Goal: Task Accomplishment & Management: Complete application form

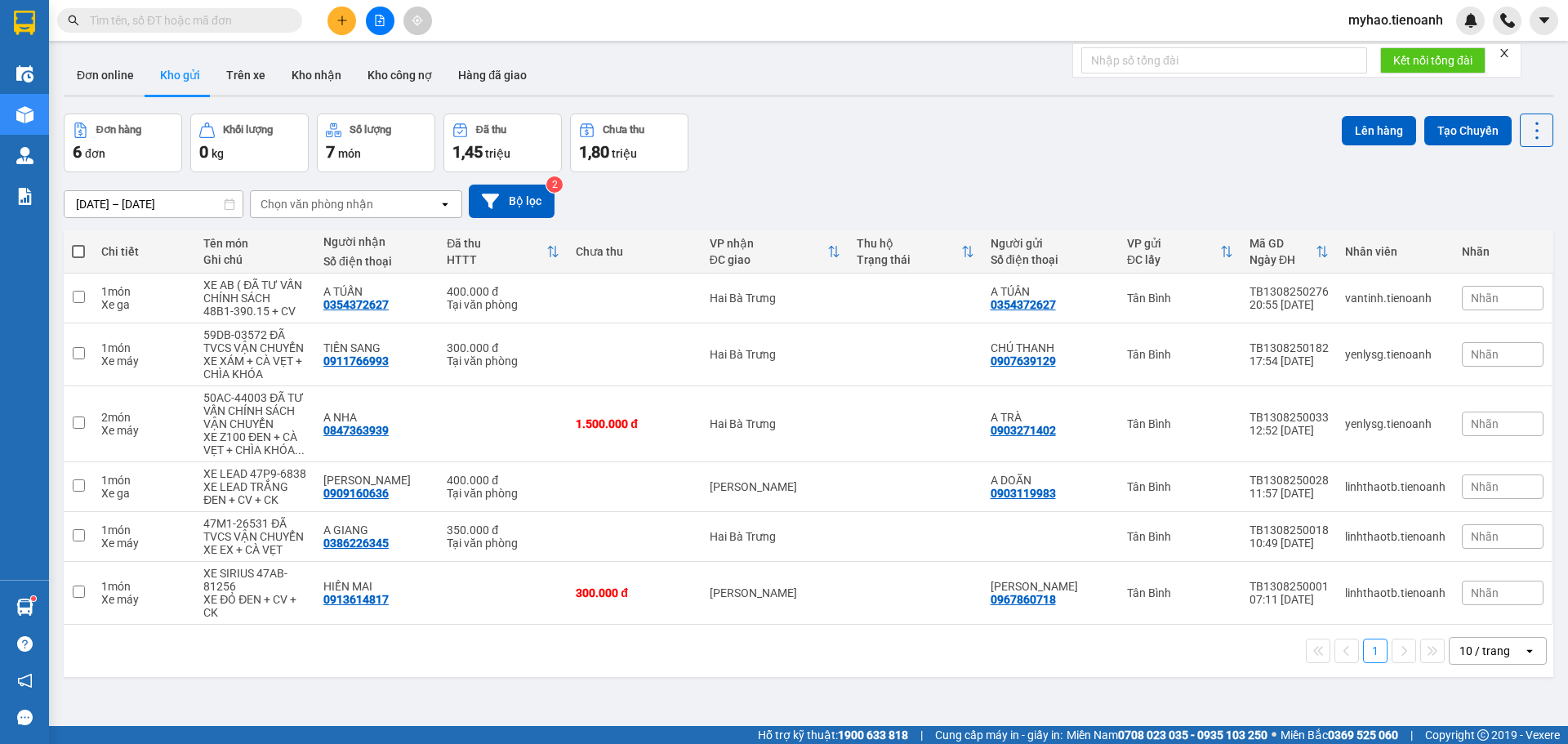
click at [274, 17] on input "text" at bounding box center [186, 20] width 193 height 18
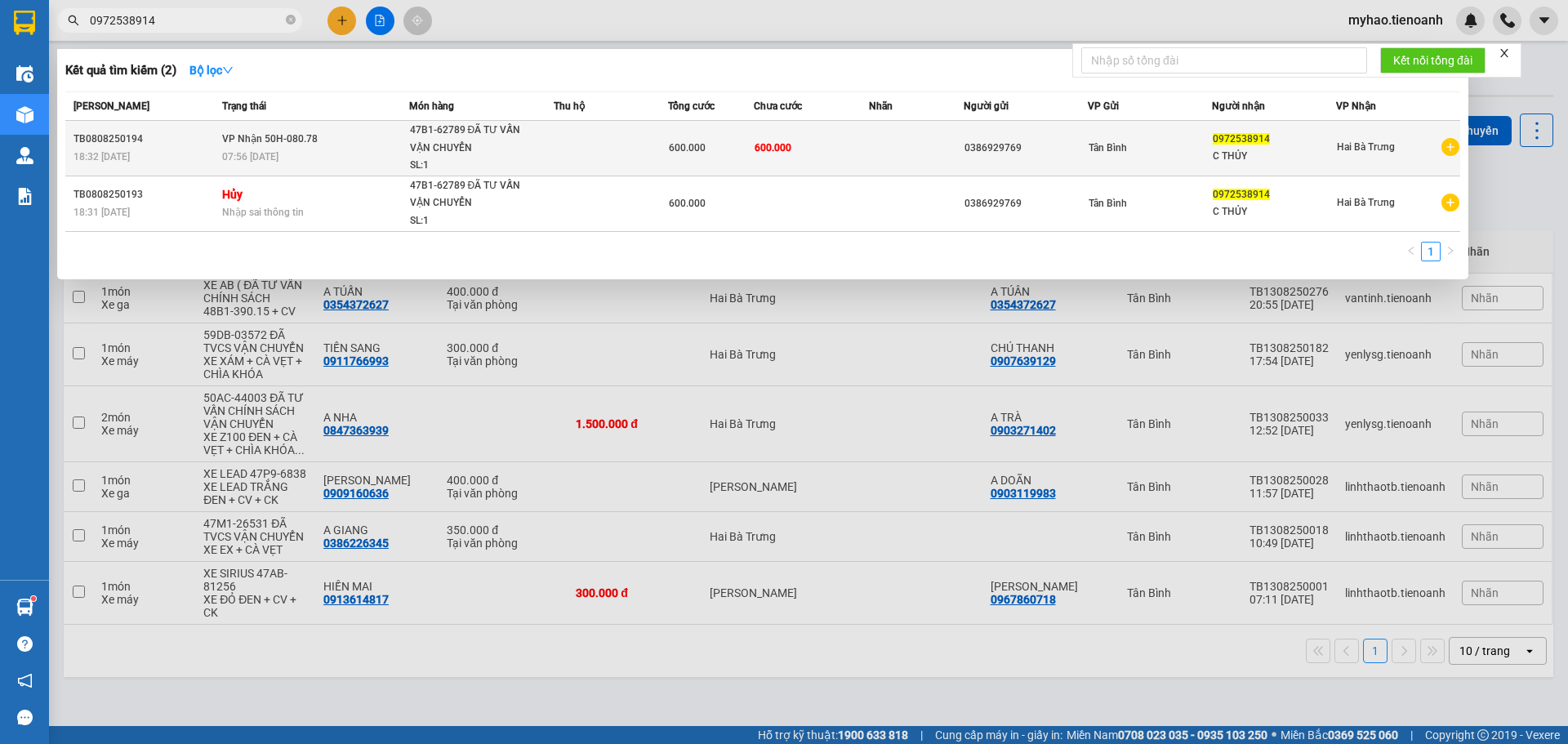
type input "0972538914"
click at [799, 153] on td "600.000" at bounding box center [810, 149] width 114 height 56
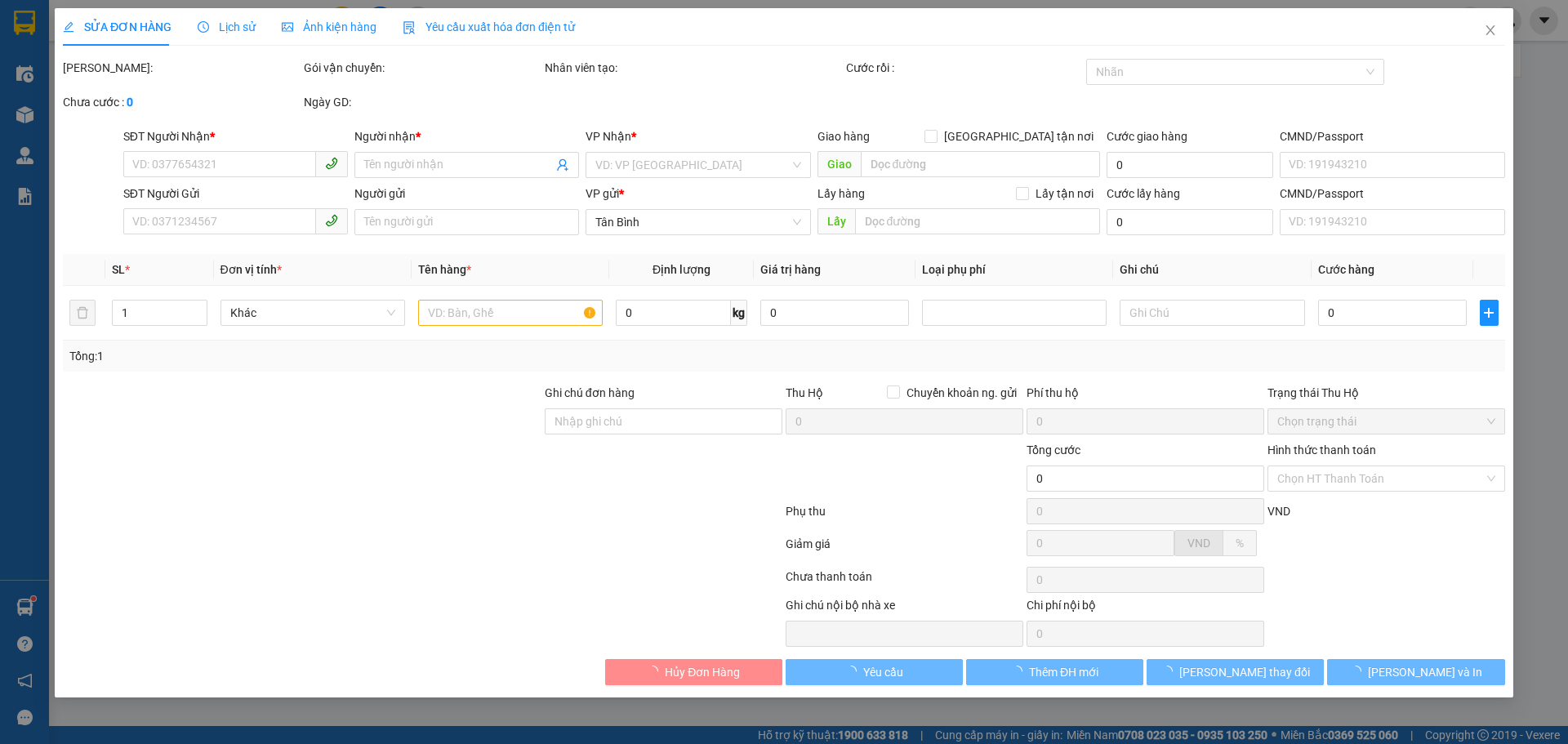
type input "0972538914"
type input "C THỦY"
type input "0386929769"
type input "600.000"
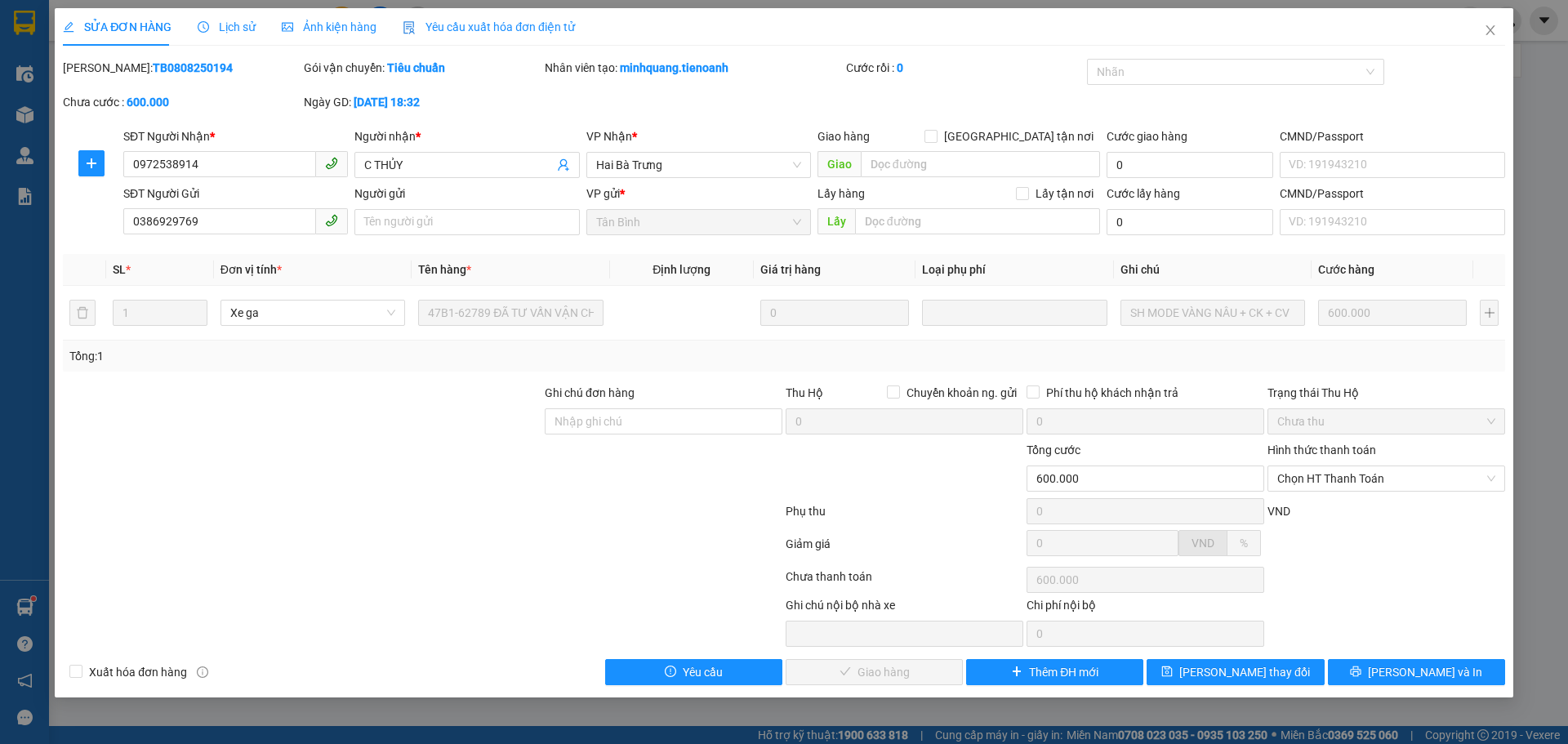
click at [240, 20] on span "Lịch sử" at bounding box center [226, 26] width 58 height 13
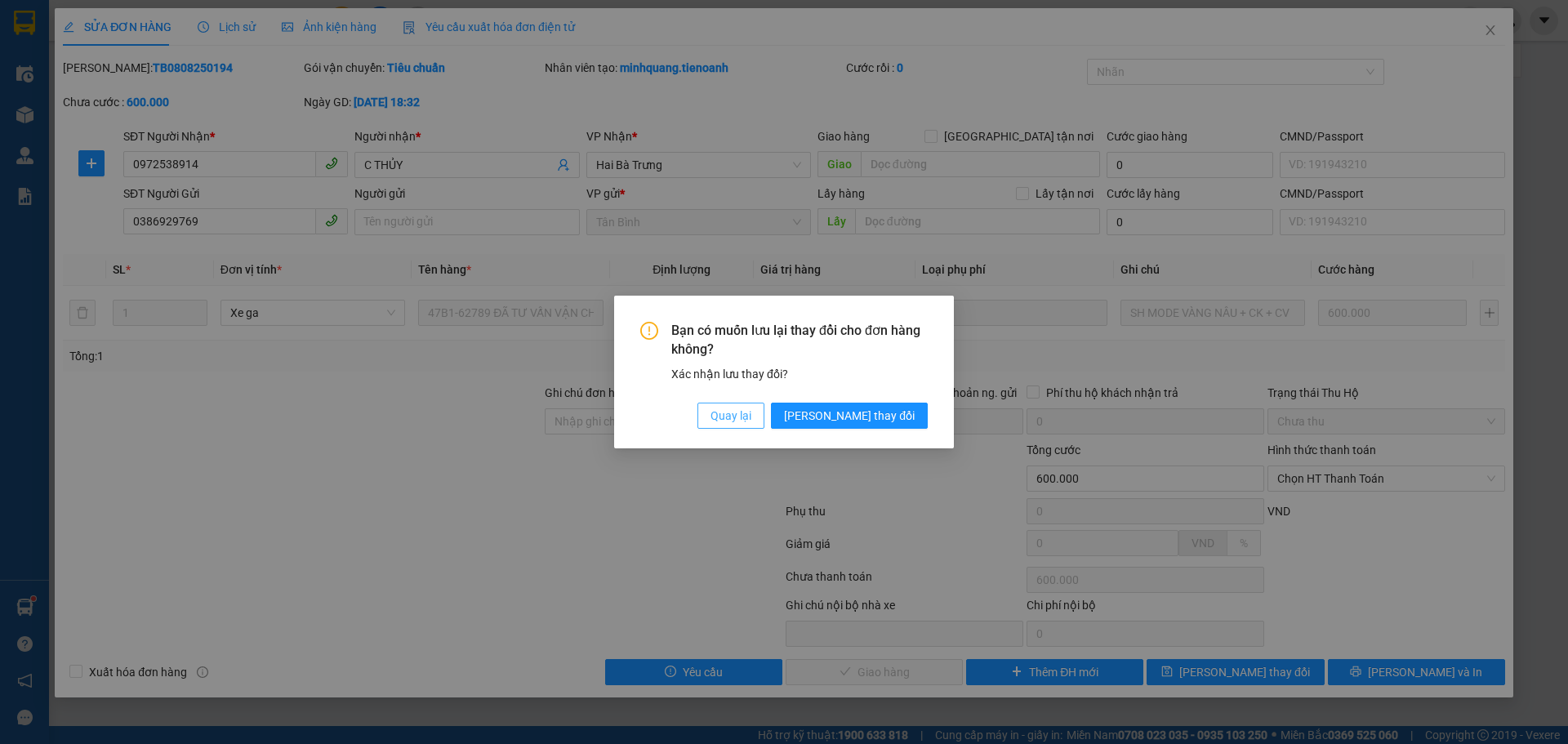
click at [751, 412] on span "Quay lại" at bounding box center [731, 415] width 41 height 18
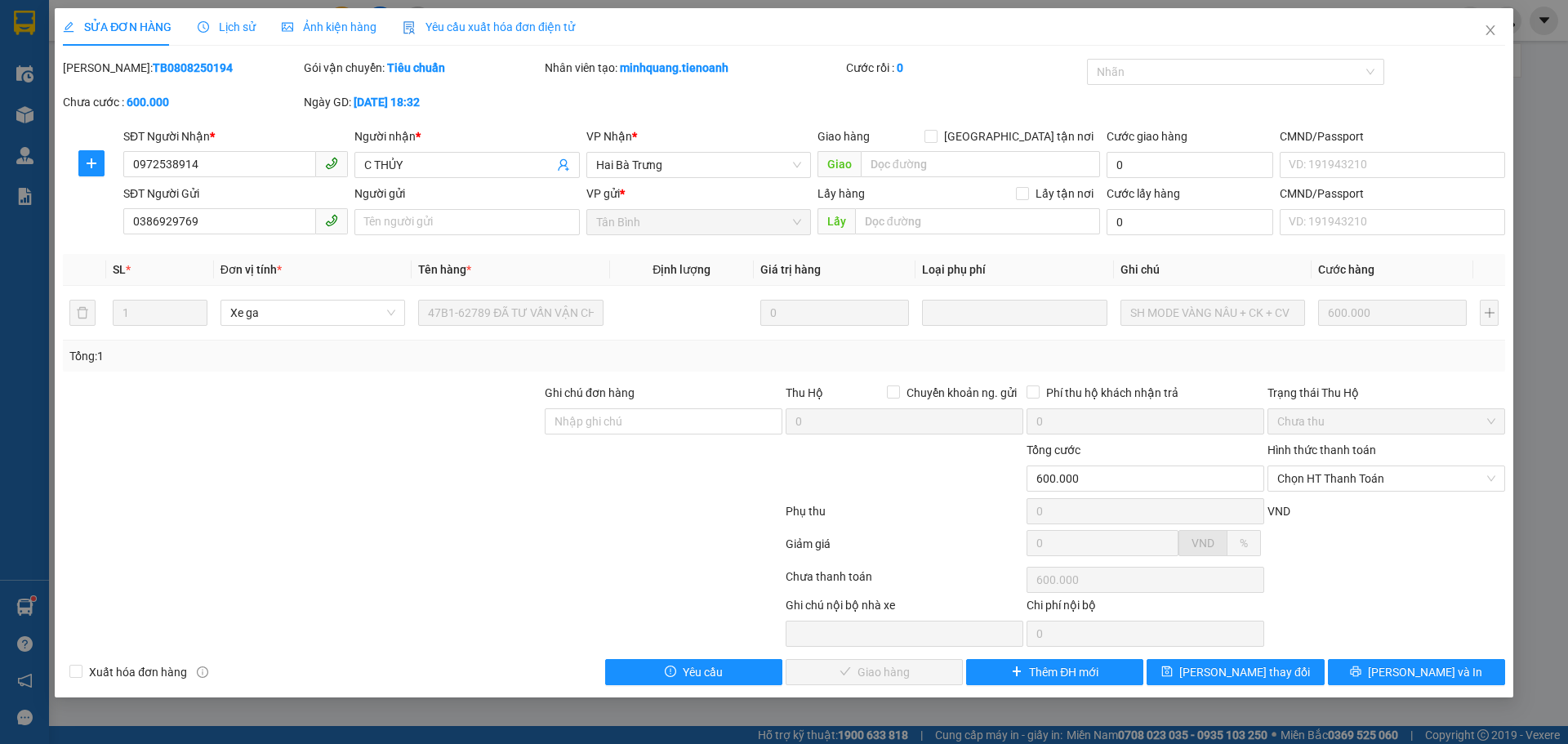
click at [231, 26] on span "Lịch sử" at bounding box center [226, 26] width 58 height 13
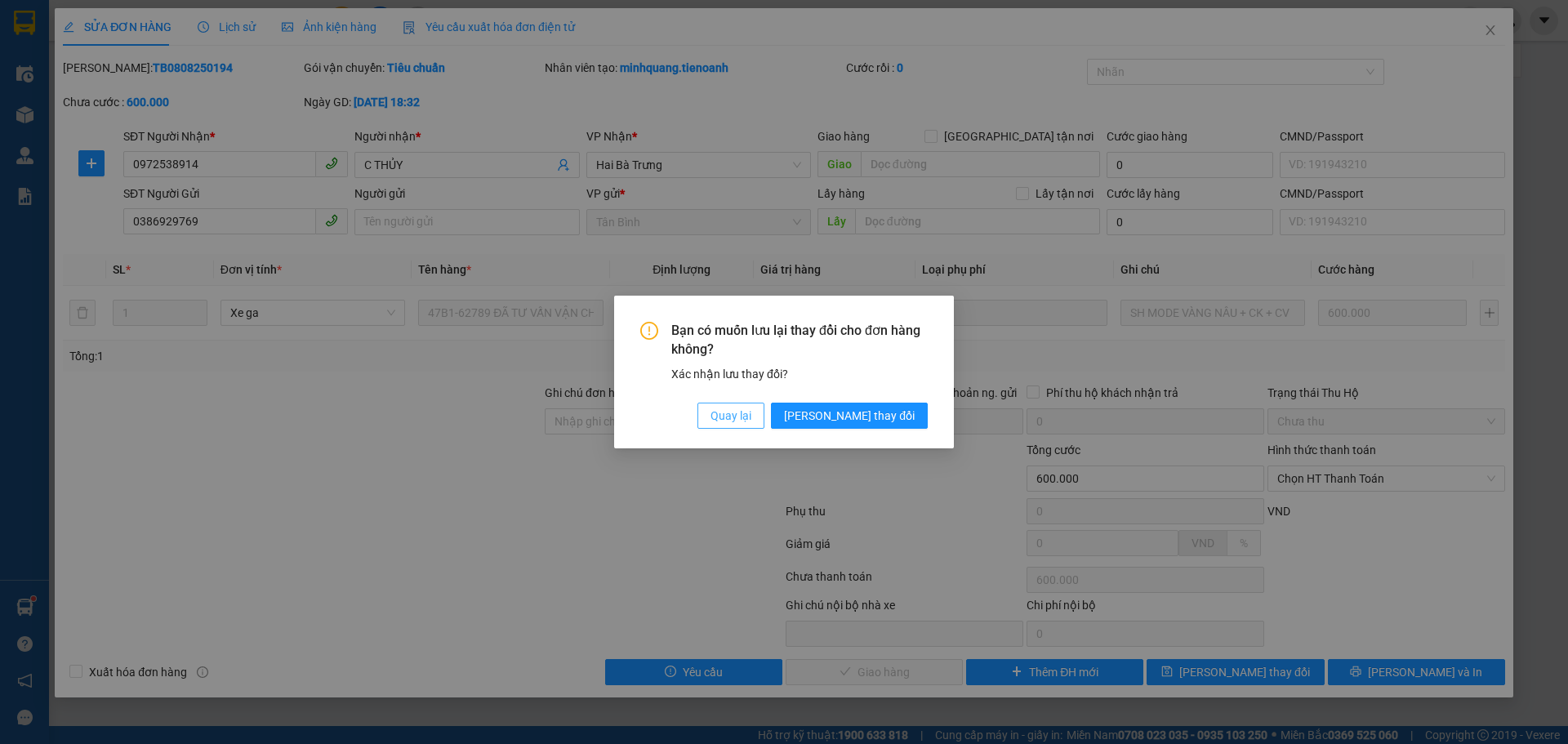
click at [751, 415] on span "Quay lại" at bounding box center [731, 415] width 41 height 18
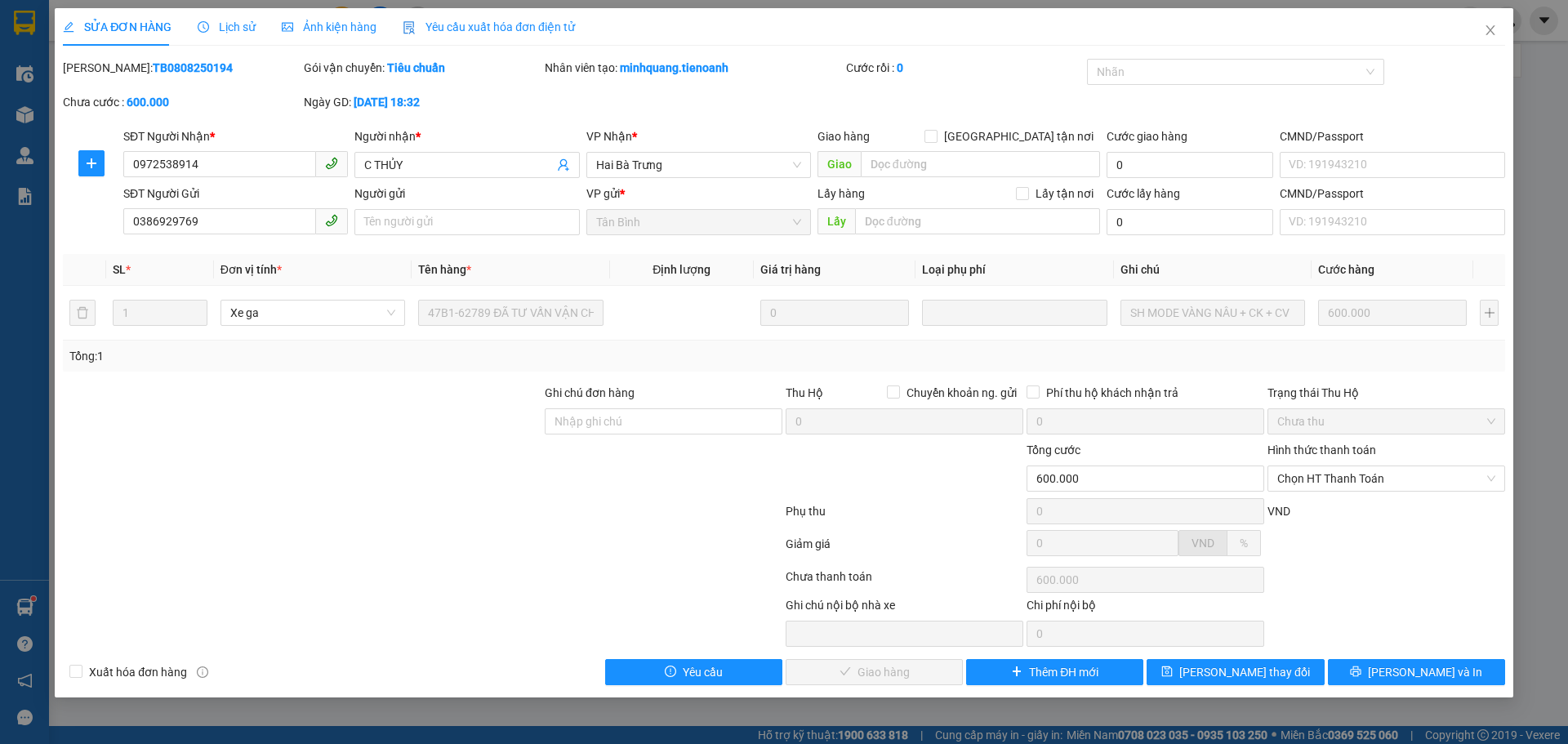
click at [417, 559] on div at bounding box center [422, 546] width 722 height 33
click at [220, 24] on span "Lịch sử" at bounding box center [226, 26] width 58 height 13
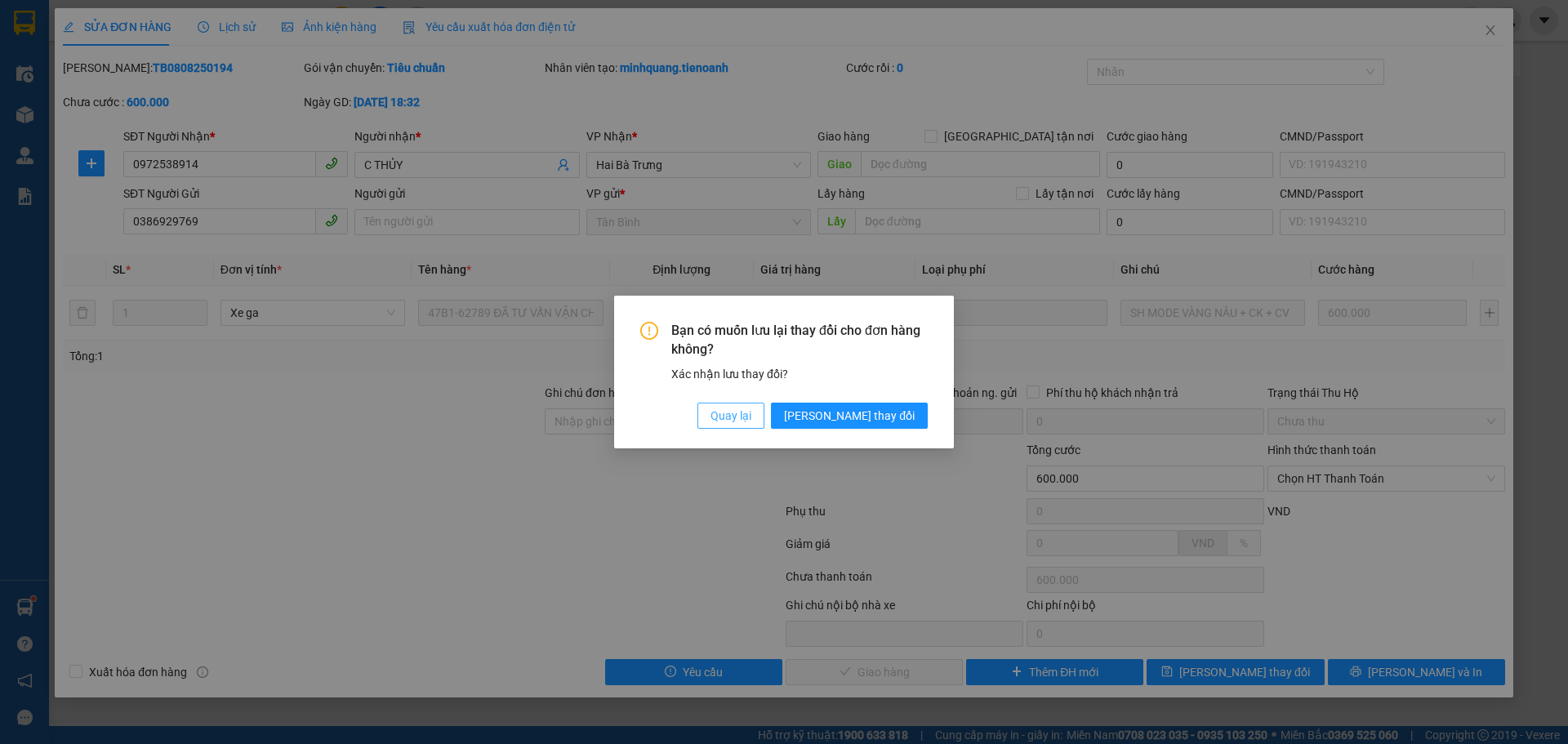
click at [751, 421] on span "Quay lại" at bounding box center [731, 415] width 41 height 18
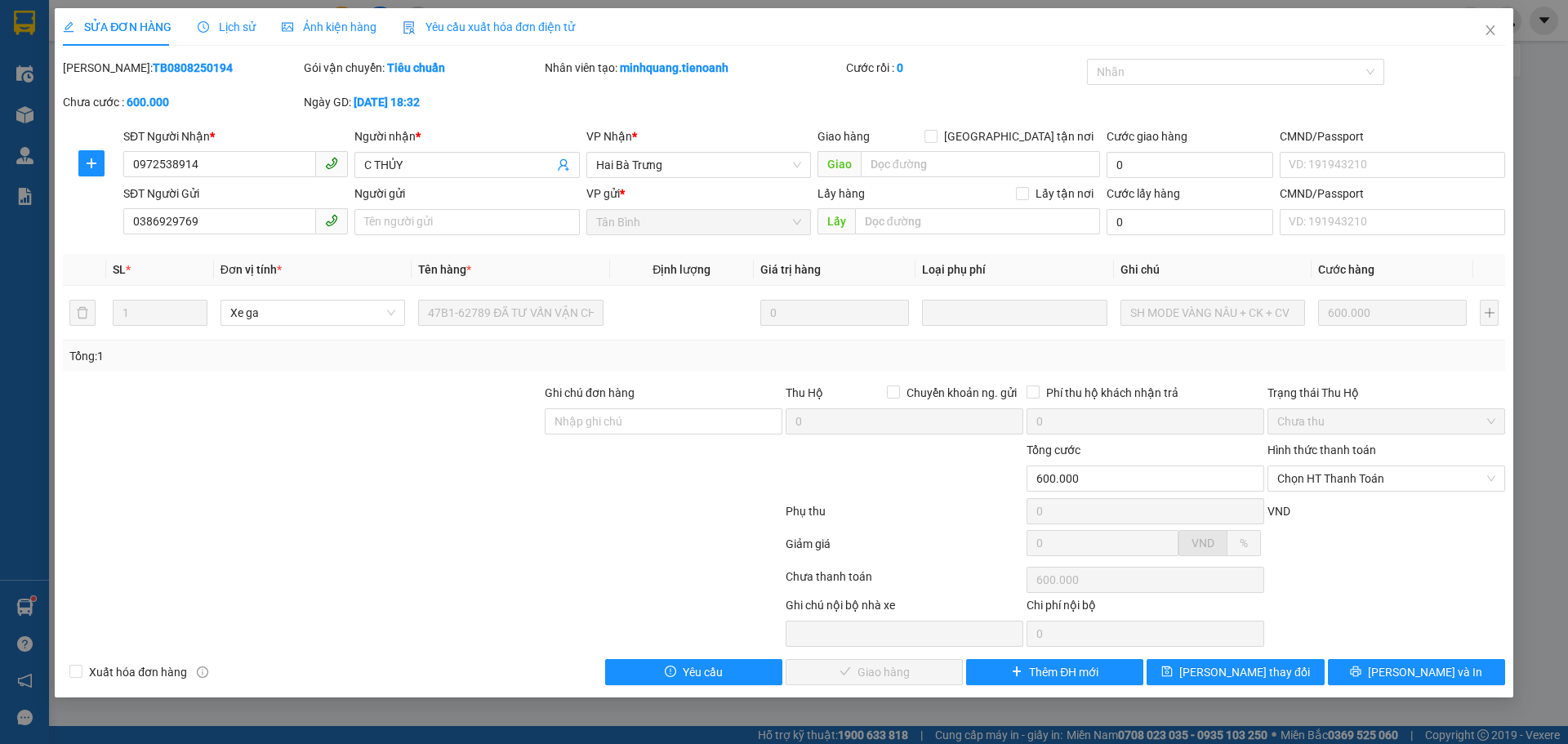
click at [356, 579] on div at bounding box center [422, 579] width 722 height 33
